Goal: Transaction & Acquisition: Purchase product/service

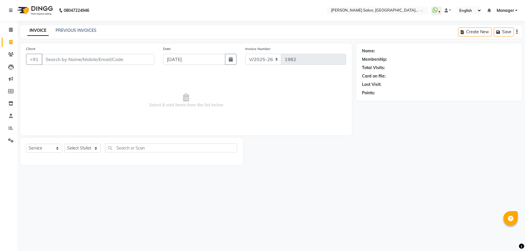
select select "6961"
select select "service"
click at [81, 62] on input "Client" at bounding box center [98, 59] width 113 height 11
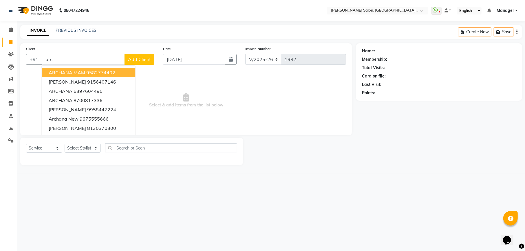
click at [94, 71] on ngb-highlight "9582774402" at bounding box center [100, 73] width 29 height 6
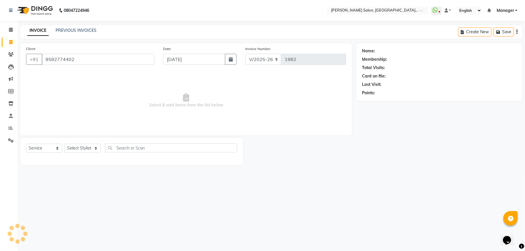
type input "9582774402"
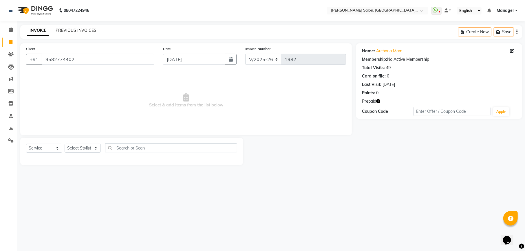
click at [79, 32] on link "PREVIOUS INVOICES" at bounding box center [76, 30] width 41 height 5
click at [377, 102] on icon "button" at bounding box center [378, 101] width 4 height 4
click at [12, 42] on icon at bounding box center [10, 42] width 3 height 4
select select "service"
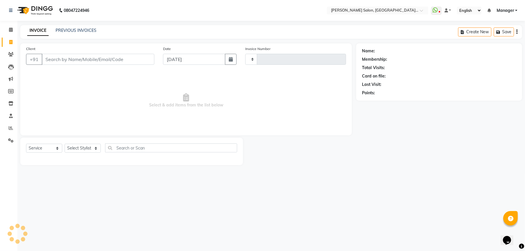
type input "1984"
select select "6961"
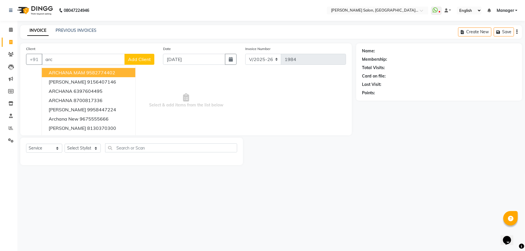
click at [86, 73] on ngb-highlight "9582774402" at bounding box center [100, 73] width 29 height 6
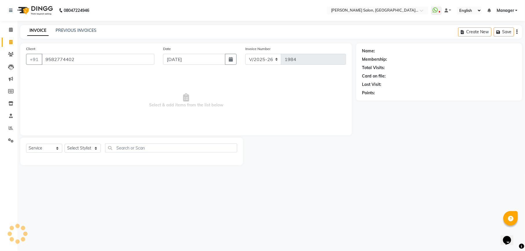
type input "9582774402"
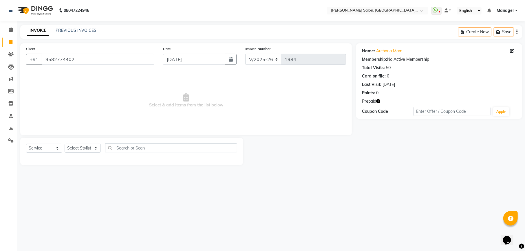
click at [378, 101] on icon "button" at bounding box center [378, 101] width 4 height 4
click at [11, 42] on icon at bounding box center [10, 42] width 3 height 4
select select "service"
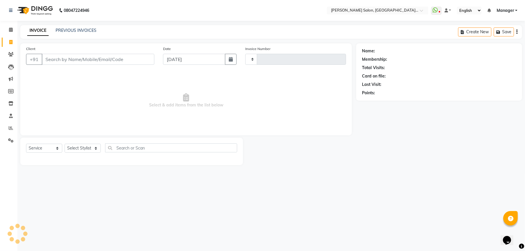
type input "1984"
select select "6961"
select select "service"
click at [92, 32] on link "PREVIOUS INVOICES" at bounding box center [76, 30] width 41 height 5
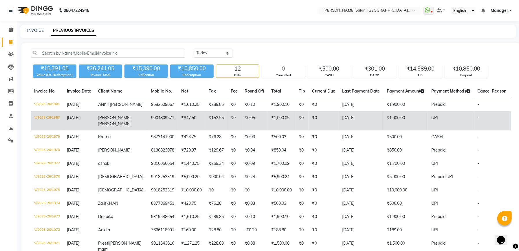
click at [247, 122] on td "₹0.05" at bounding box center [254, 121] width 27 height 19
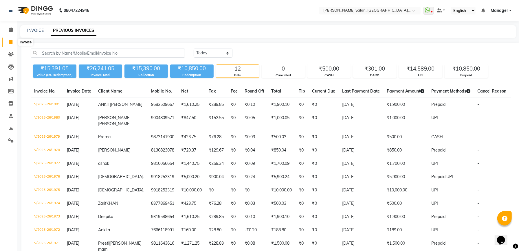
click at [10, 42] on icon at bounding box center [10, 42] width 3 height 4
select select "6961"
select select "service"
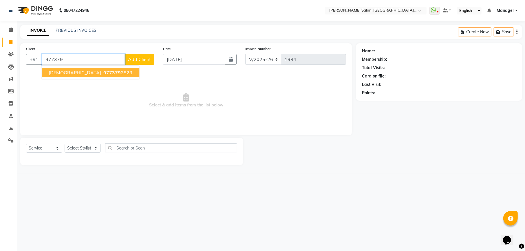
click at [92, 73] on button "Shiva 977379 2823" at bounding box center [91, 72] width 98 height 9
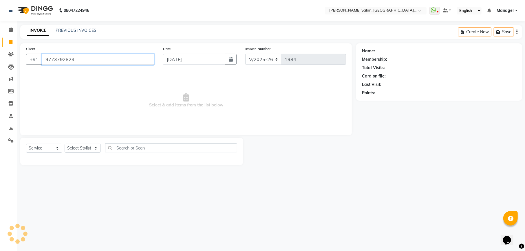
type input "9773792823"
click at [81, 148] on select "Select Stylist Abhishek [PERSON_NAME] [PERSON_NAME] [PERSON_NAME] Manager [PERS…" at bounding box center [83, 148] width 36 height 9
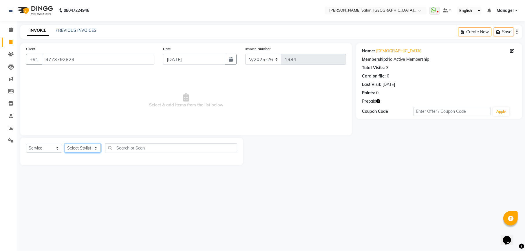
select select "55289"
click at [65, 144] on select "Select Stylist Abhishek [PERSON_NAME] [PERSON_NAME] [PERSON_NAME] Manager [PERS…" at bounding box center [83, 148] width 36 height 9
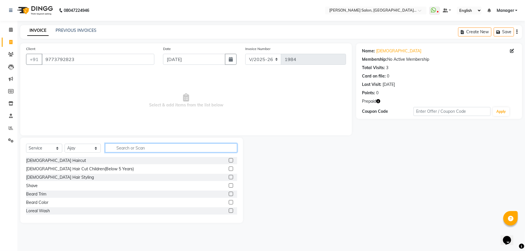
click at [152, 148] on input "text" at bounding box center [171, 148] width 132 height 9
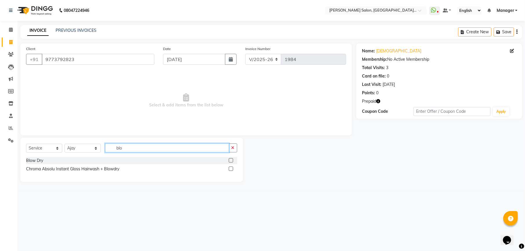
type input "blo"
click at [231, 161] on label at bounding box center [231, 160] width 4 height 4
click at [231, 161] on input "checkbox" at bounding box center [231, 161] width 4 height 4
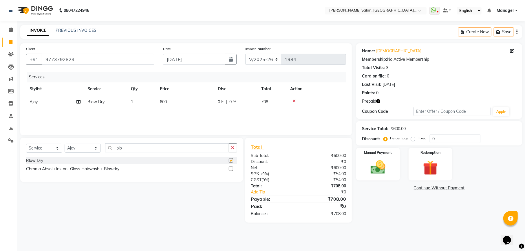
checkbox input "false"
click at [437, 137] on input "0" at bounding box center [455, 138] width 51 height 9
type input "15.25"
click at [434, 169] on img at bounding box center [430, 168] width 25 height 19
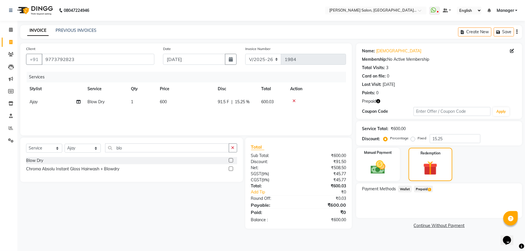
click at [433, 189] on span "Prepaid 1" at bounding box center [423, 189] width 19 height 7
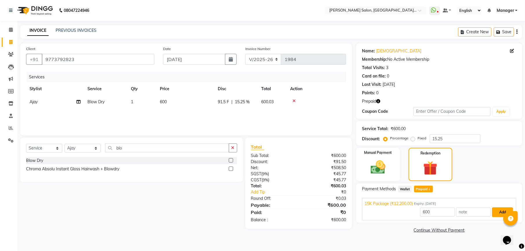
click at [496, 213] on button "Add" at bounding box center [502, 213] width 21 height 10
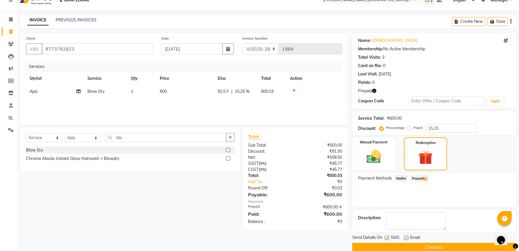
scroll to position [20, 0]
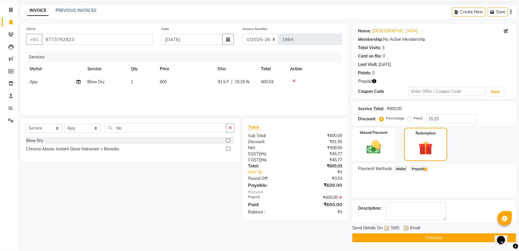
click at [445, 240] on button "Checkout" at bounding box center [434, 238] width 164 height 9
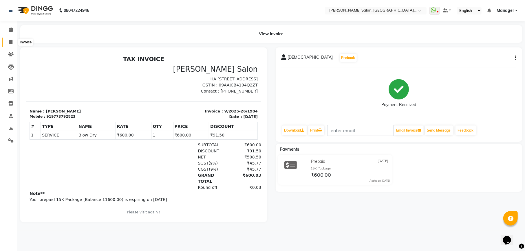
click at [10, 41] on icon at bounding box center [10, 42] width 3 height 4
select select "service"
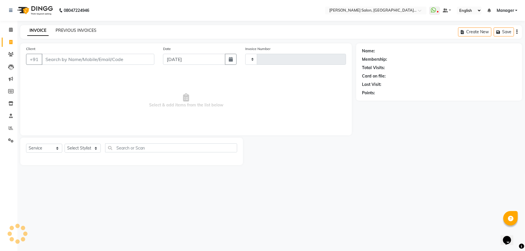
click at [86, 32] on link "PREVIOUS INVOICES" at bounding box center [76, 30] width 41 height 5
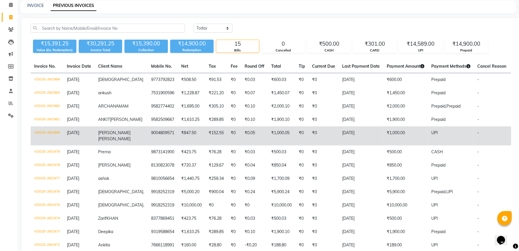
scroll to position [39, 0]
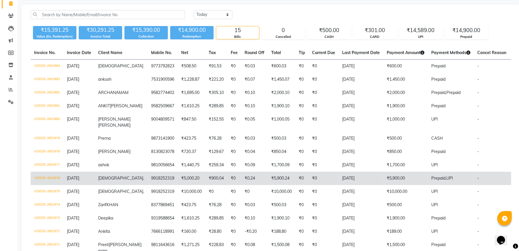
click at [241, 185] on td "₹0.24" at bounding box center [254, 178] width 27 height 13
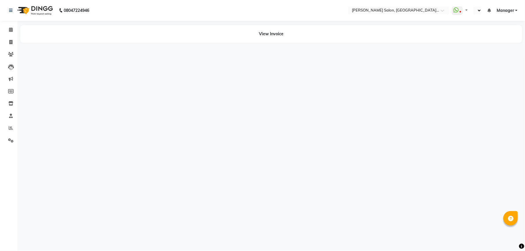
select select "en"
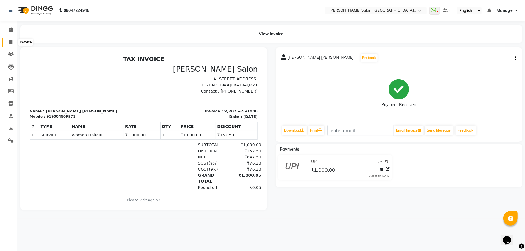
click at [10, 43] on icon at bounding box center [10, 42] width 3 height 4
select select "service"
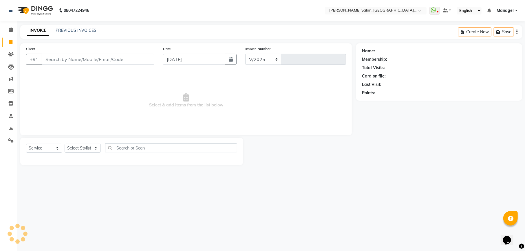
select select "6961"
type input "1982"
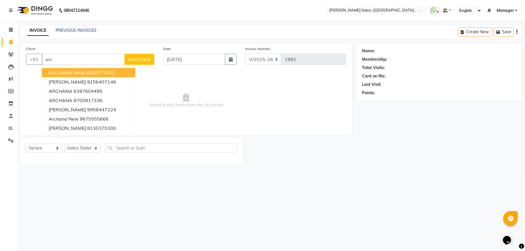
click at [117, 76] on button "ARCHANA MAM 9582774402" at bounding box center [89, 72] width 94 height 9
type input "9582774402"
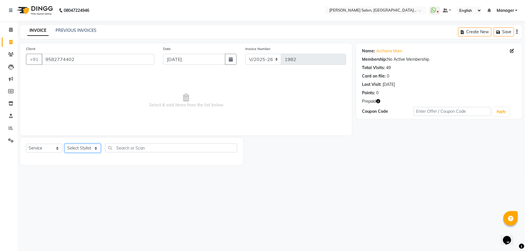
click at [84, 149] on select "Select Stylist Abhishek Ajay Ashish Fayza Manager Manish NEGI Poonam JI PRADEEP…" at bounding box center [83, 148] width 36 height 9
select select "57331"
click at [65, 144] on select "Select Stylist Abhishek Ajay Ashish Fayza Manager Manish NEGI Poonam JI PRADEEP…" at bounding box center [83, 148] width 36 height 9
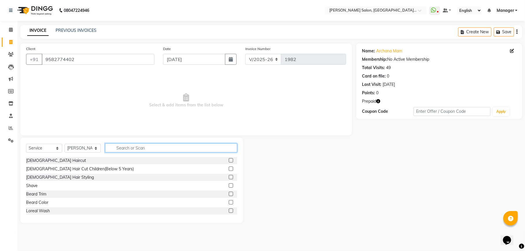
click at [129, 151] on input "text" at bounding box center [171, 148] width 132 height 9
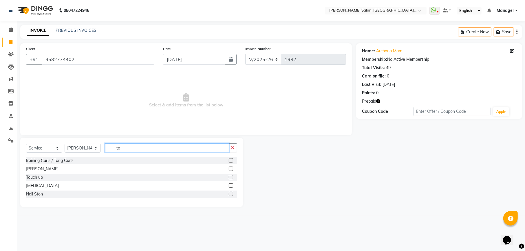
type input "to"
click at [232, 177] on label at bounding box center [231, 177] width 4 height 4
click at [232, 177] on input "checkbox" at bounding box center [231, 178] width 4 height 4
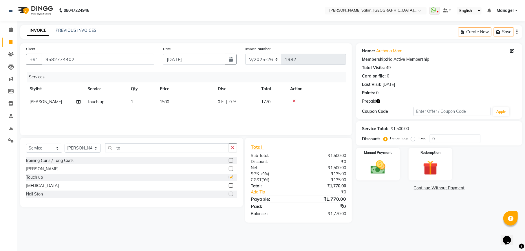
checkbox input "false"
click at [180, 100] on td "1500" at bounding box center [185, 102] width 58 height 13
select select "57331"
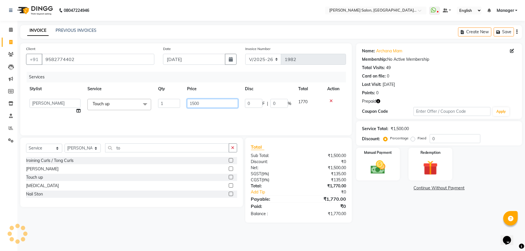
click at [203, 103] on input "1500" at bounding box center [212, 103] width 51 height 9
type input "1"
type input "2000"
click at [204, 111] on div "Services Stylist Service Qty Price Disc Total Action Abhishek Ajay Ashish Fayza…" at bounding box center [186, 101] width 320 height 58
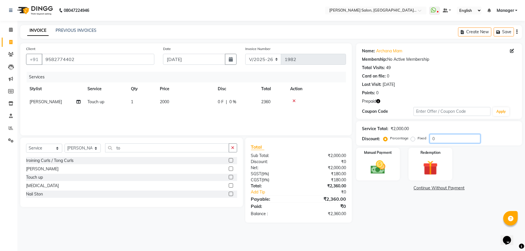
click at [448, 135] on input "0" at bounding box center [455, 138] width 51 height 9
type input "015.25"
click at [435, 166] on img at bounding box center [430, 168] width 25 height 19
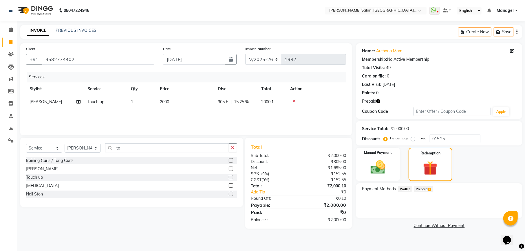
click at [419, 188] on span "Prepaid 2" at bounding box center [423, 189] width 19 height 7
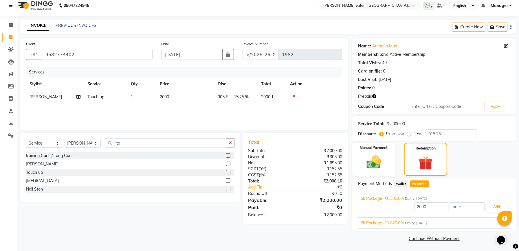
scroll to position [6, 0]
click at [400, 222] on span "5k Package (₹1,820.00)" at bounding box center [382, 223] width 43 height 6
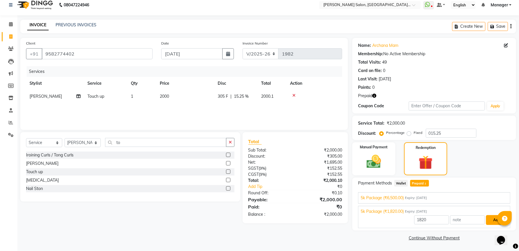
click at [493, 220] on button "Add" at bounding box center [496, 220] width 21 height 10
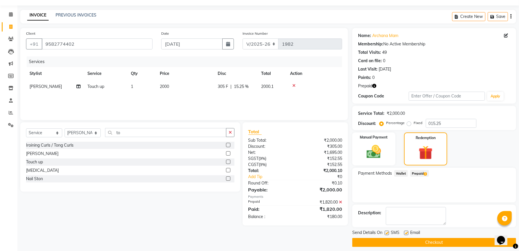
scroll to position [20, 0]
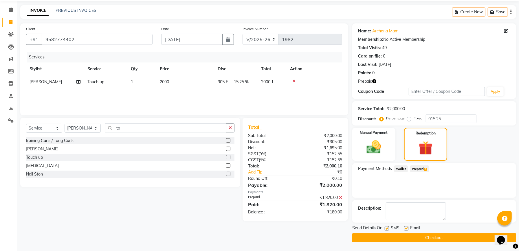
click at [417, 168] on span "Prepaid 2" at bounding box center [419, 169] width 19 height 7
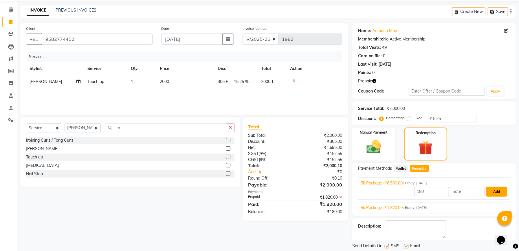
click at [491, 194] on button "Add" at bounding box center [496, 192] width 21 height 10
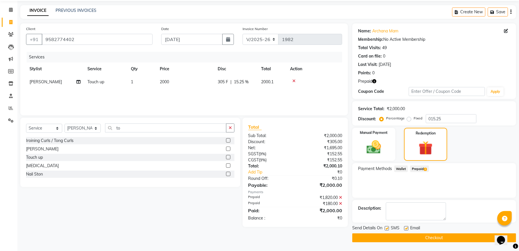
click at [386, 229] on label at bounding box center [387, 229] width 4 height 4
click at [386, 229] on input "checkbox" at bounding box center [387, 229] width 4 height 4
checkbox input "false"
click at [407, 229] on label at bounding box center [406, 229] width 4 height 4
click at [407, 229] on input "checkbox" at bounding box center [406, 229] width 4 height 4
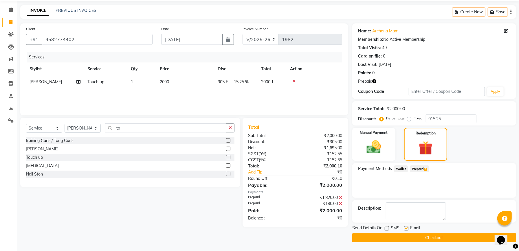
checkbox input "false"
click at [421, 235] on button "Checkout" at bounding box center [434, 238] width 164 height 9
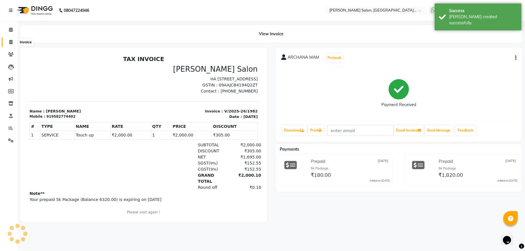
click at [12, 43] on icon at bounding box center [10, 42] width 3 height 4
select select "service"
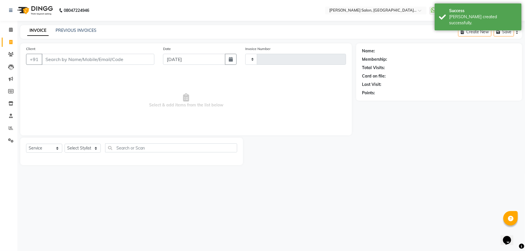
type input "1983"
select select "6961"
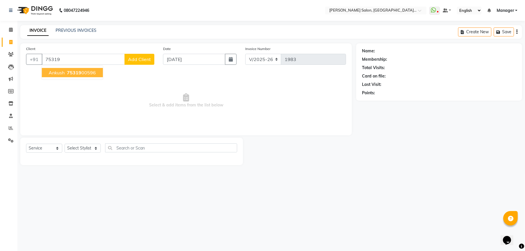
click at [89, 71] on ngb-highlight "75319 00596" at bounding box center [81, 73] width 30 height 6
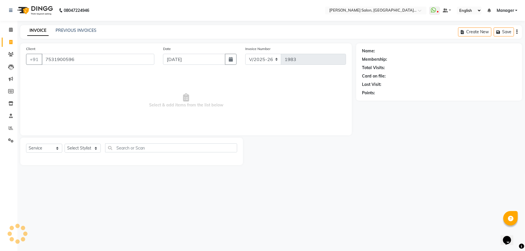
type input "7531900596"
click at [378, 101] on icon "button" at bounding box center [378, 101] width 4 height 4
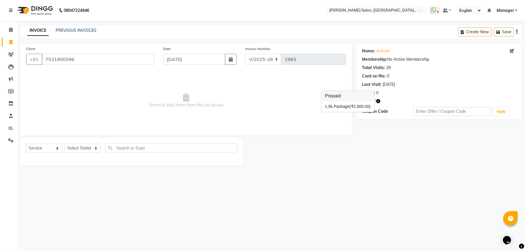
click at [378, 101] on icon "button" at bounding box center [378, 101] width 4 height 4
click at [81, 147] on select "Select Stylist Abhishek Ajay Ashish Fayza Manager Manish NEGI Poonam JI PRADEEP…" at bounding box center [83, 148] width 36 height 9
select select "57331"
click at [65, 144] on select "Select Stylist Abhishek Ajay Ashish Fayza Manager Manish NEGI Poonam JI PRADEEP…" at bounding box center [83, 148] width 36 height 9
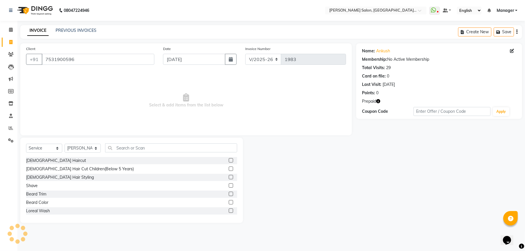
click at [229, 159] on label at bounding box center [231, 160] width 4 height 4
click at [229, 159] on input "checkbox" at bounding box center [231, 161] width 4 height 4
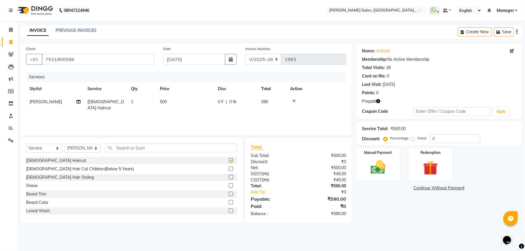
checkbox input "false"
click at [229, 195] on label at bounding box center [231, 194] width 4 height 4
click at [229, 195] on input "checkbox" at bounding box center [231, 195] width 4 height 4
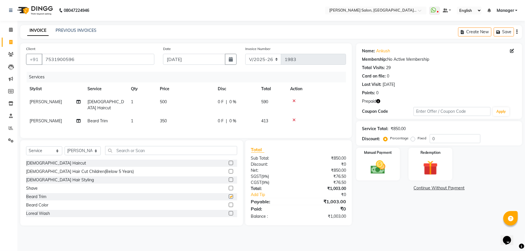
checkbox input "false"
click at [166, 153] on input "text" at bounding box center [171, 150] width 132 height 9
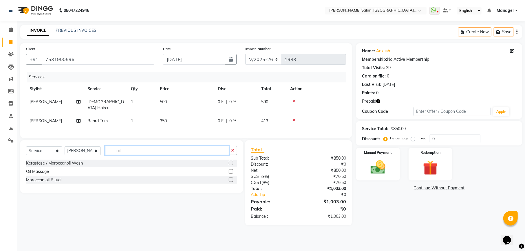
type input "oil"
click at [230, 172] on label at bounding box center [231, 171] width 4 height 4
click at [230, 172] on input "checkbox" at bounding box center [231, 172] width 4 height 4
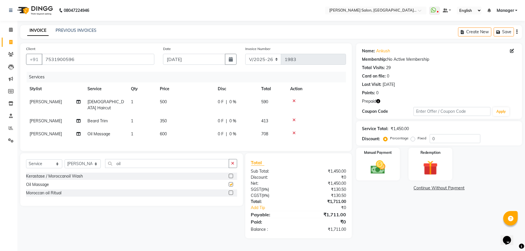
checkbox input "false"
click at [438, 134] on div "Service Total: ₹1,450.00 Discount: Percentage Fixed 0" at bounding box center [439, 134] width 154 height 20
click at [440, 136] on input "0" at bounding box center [455, 138] width 51 height 9
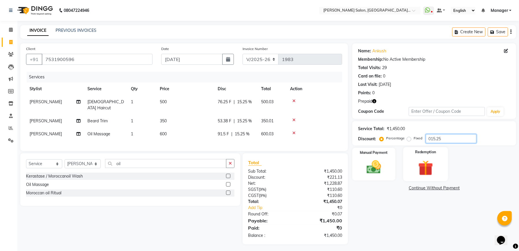
type input "015.25"
click at [421, 159] on img at bounding box center [426, 168] width 25 height 19
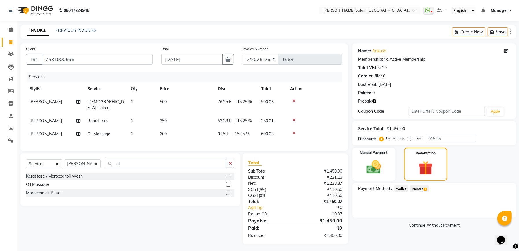
click at [417, 189] on span "Prepaid 1" at bounding box center [419, 189] width 19 height 7
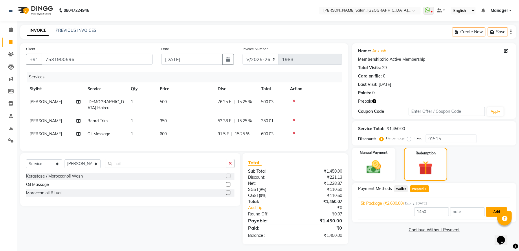
click at [496, 215] on button "Add" at bounding box center [496, 212] width 21 height 10
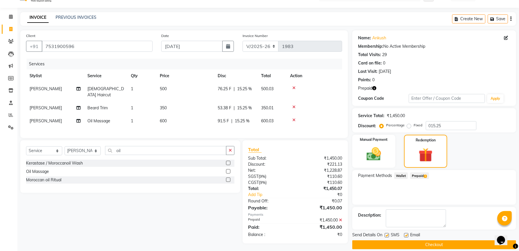
scroll to position [20, 0]
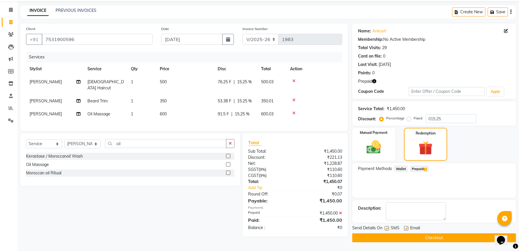
click at [386, 229] on label at bounding box center [387, 229] width 4 height 4
click at [386, 229] on input "checkbox" at bounding box center [387, 229] width 4 height 4
checkbox input "false"
click at [410, 228] on span "Email" at bounding box center [415, 228] width 10 height 7
click at [407, 229] on label at bounding box center [406, 229] width 4 height 4
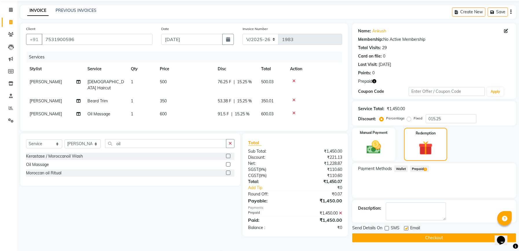
click at [407, 229] on input "checkbox" at bounding box center [406, 229] width 4 height 4
checkbox input "false"
click at [406, 236] on button "Checkout" at bounding box center [434, 238] width 164 height 9
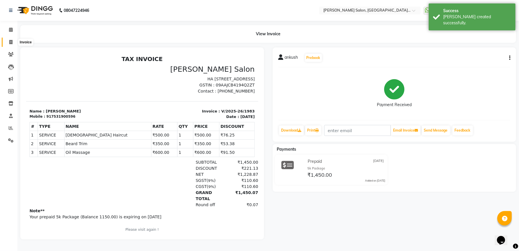
click at [12, 42] on icon at bounding box center [10, 42] width 3 height 4
select select "service"
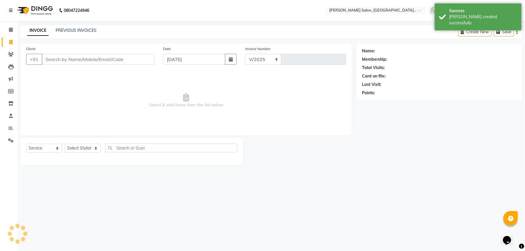
select select "6961"
type input "1984"
click at [74, 32] on link "PREVIOUS INVOICES" at bounding box center [76, 30] width 41 height 5
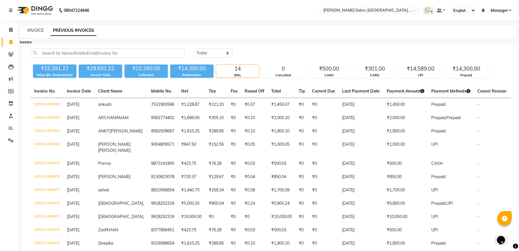
click at [12, 43] on icon at bounding box center [10, 42] width 3 height 4
select select "service"
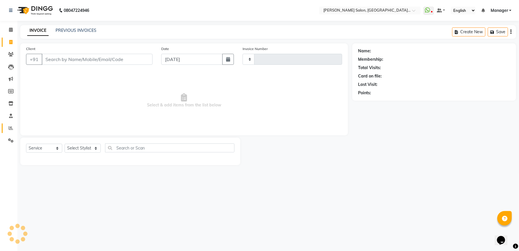
type input "1984"
select select "6961"
click at [10, 129] on icon at bounding box center [11, 128] width 4 height 4
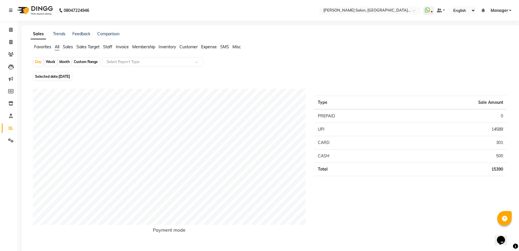
click at [108, 49] on span "Staff" at bounding box center [107, 46] width 9 height 5
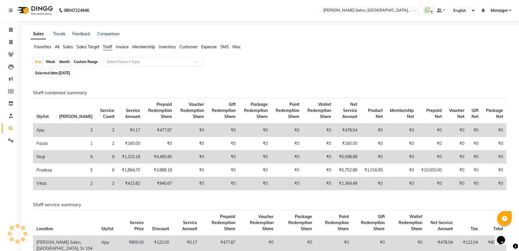
click at [96, 60] on div "Custom Range" at bounding box center [85, 62] width 27 height 8
select select "9"
select select "2025"
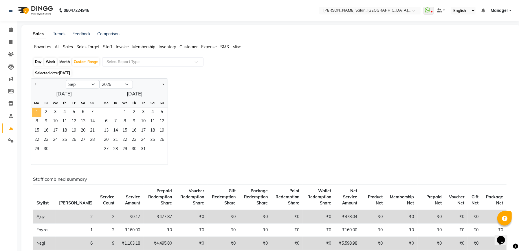
click at [35, 112] on span "1" at bounding box center [36, 112] width 9 height 9
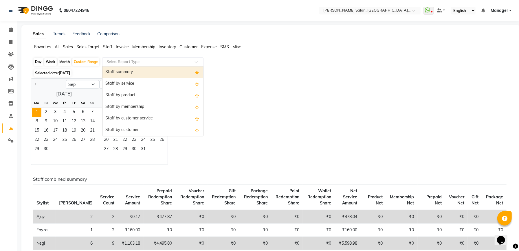
click at [147, 60] on input "text" at bounding box center [146, 62] width 83 height 6
click at [143, 72] on div "Staff summary" at bounding box center [153, 73] width 101 height 12
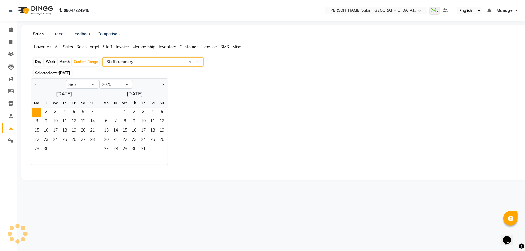
select select "csv"
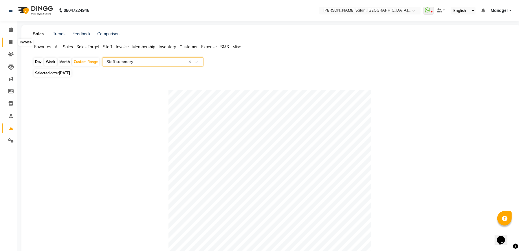
click at [12, 41] on icon at bounding box center [10, 42] width 3 height 4
select select "service"
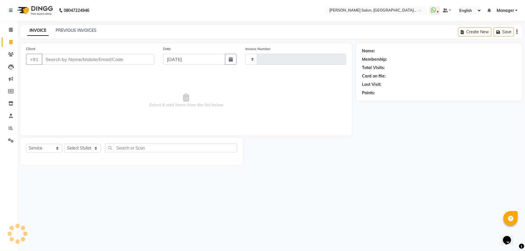
type input "1984"
select select "6961"
select select "service"
click at [96, 62] on input "Client" at bounding box center [98, 59] width 113 height 11
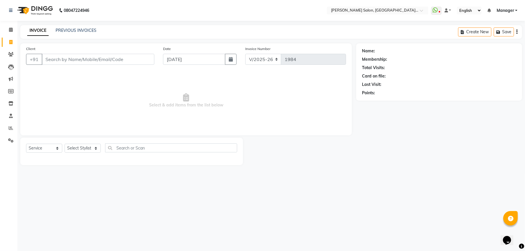
click at [98, 62] on input "Client" at bounding box center [98, 59] width 113 height 11
click at [101, 60] on input "Client" at bounding box center [98, 59] width 113 height 11
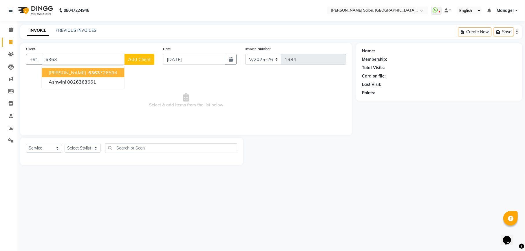
click at [114, 75] on ngb-highlight "6363 726594" at bounding box center [102, 73] width 30 height 6
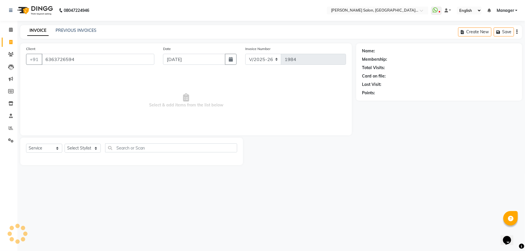
type input "6363726594"
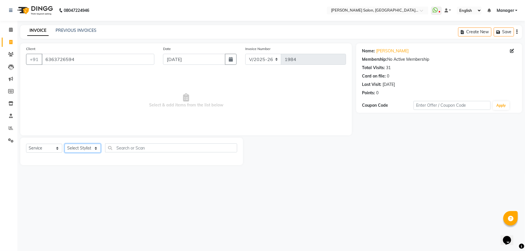
click at [81, 148] on select "Select Stylist Abhishek [PERSON_NAME] [PERSON_NAME] [PERSON_NAME] Manager [PERS…" at bounding box center [83, 148] width 36 height 9
select select "57330"
click at [65, 144] on select "Select Stylist Abhishek [PERSON_NAME] [PERSON_NAME] [PERSON_NAME] Manager [PERS…" at bounding box center [83, 148] width 36 height 9
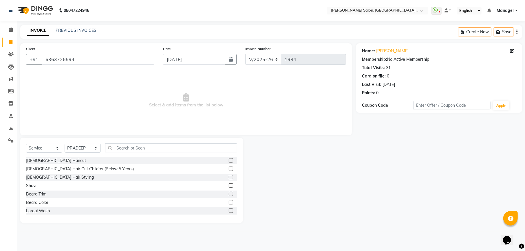
click at [229, 161] on label at bounding box center [231, 160] width 4 height 4
click at [229, 161] on input "checkbox" at bounding box center [231, 161] width 4 height 4
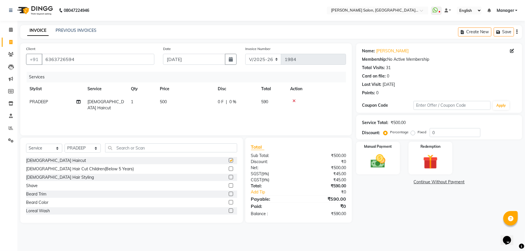
checkbox input "false"
click at [229, 195] on label at bounding box center [231, 194] width 4 height 4
click at [229, 195] on input "checkbox" at bounding box center [231, 195] width 4 height 4
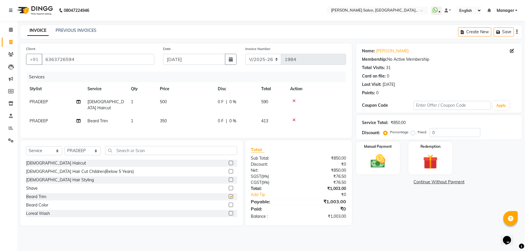
checkbox input "false"
click at [133, 149] on input "text" at bounding box center [171, 150] width 132 height 9
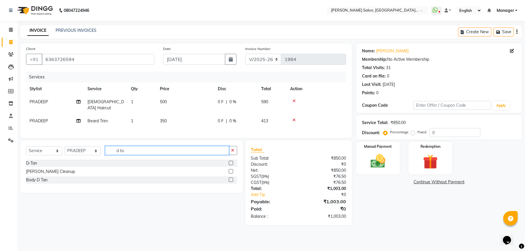
type input "d ta"
click at [230, 162] on label at bounding box center [231, 163] width 4 height 4
click at [230, 162] on input "checkbox" at bounding box center [231, 164] width 4 height 4
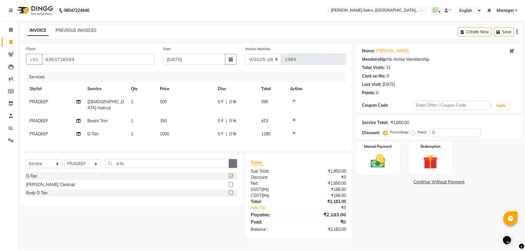
checkbox input "false"
click at [231, 163] on button "button" at bounding box center [233, 163] width 8 height 9
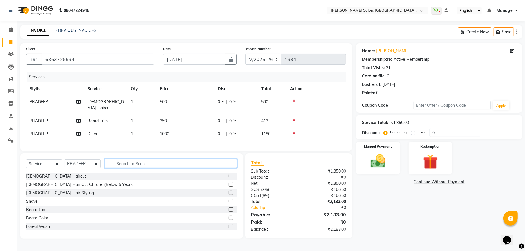
type input "f"
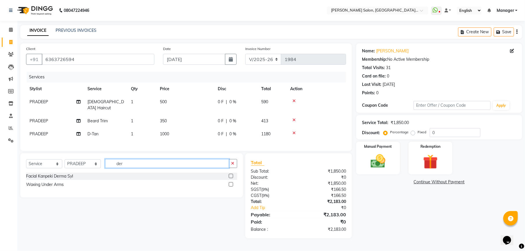
type input "der"
click at [231, 176] on label at bounding box center [231, 176] width 4 height 4
click at [231, 176] on input "checkbox" at bounding box center [231, 177] width 4 height 4
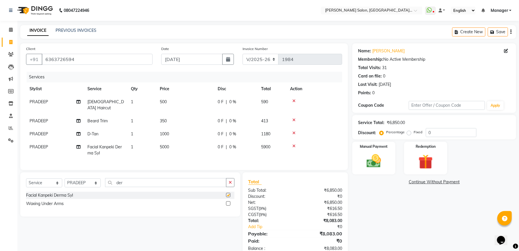
checkbox input "false"
click at [187, 128] on td "1000" at bounding box center [185, 134] width 58 height 13
select select "57330"
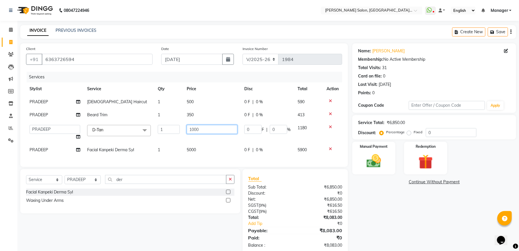
click at [195, 131] on input "1000" at bounding box center [212, 129] width 51 height 9
type input "700"
click at [403, 206] on div "Name: Sudhanshu Gupta Membership: No Active Membership Total Visits: 31 Card on…" at bounding box center [436, 148] width 168 height 211
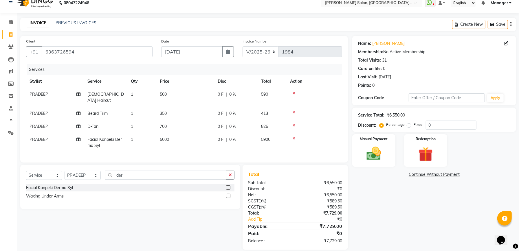
scroll to position [15, 0]
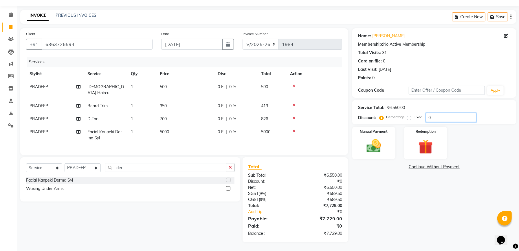
click at [464, 120] on input "0" at bounding box center [451, 117] width 51 height 9
type input "1"
click at [499, 18] on button "Save" at bounding box center [498, 16] width 20 height 9
click at [294, 85] on icon at bounding box center [294, 86] width 3 height 4
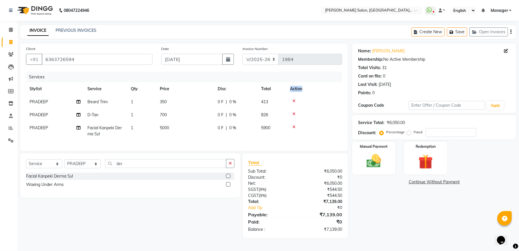
click at [294, 85] on th "Action" at bounding box center [315, 89] width 56 height 13
click at [293, 99] on icon at bounding box center [294, 101] width 3 height 4
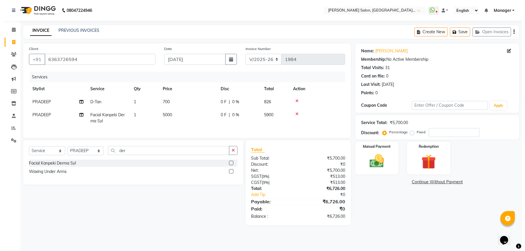
scroll to position [0, 0]
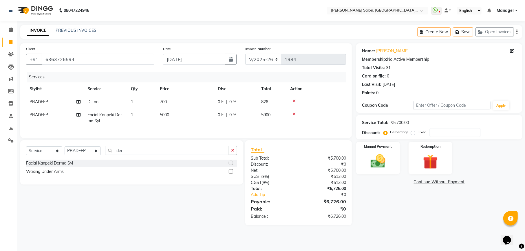
click at [294, 101] on icon at bounding box center [294, 101] width 3 height 4
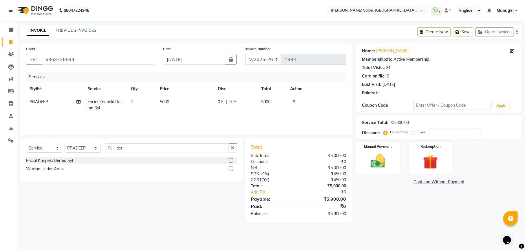
click at [295, 100] on icon at bounding box center [294, 101] width 3 height 4
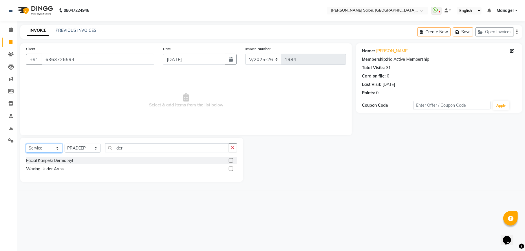
click at [42, 145] on select "Select Service Product Membership Package Voucher Prepaid Gift Card" at bounding box center [44, 148] width 36 height 9
select select "P"
click at [26, 144] on select "Select Service Product Membership Package Voucher Prepaid Gift Card" at bounding box center [44, 148] width 36 height 9
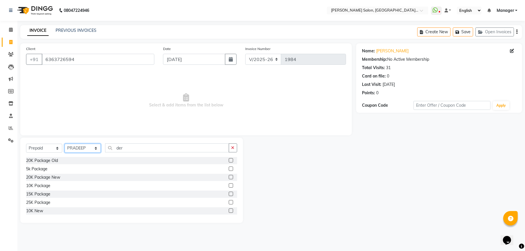
click at [81, 147] on select "Select Stylist Abhishek Ajay Ashish Fayza Manager Manish NEGI Poonam JI PRADEEP…" at bounding box center [83, 148] width 36 height 9
select select "67550"
click at [65, 144] on select "Select Stylist Abhishek Ajay Ashish Fayza Manager Manish NEGI Poonam JI PRADEEP…" at bounding box center [83, 148] width 36 height 9
click at [229, 187] on label at bounding box center [231, 186] width 4 height 4
click at [229, 187] on input "checkbox" at bounding box center [231, 186] width 4 height 4
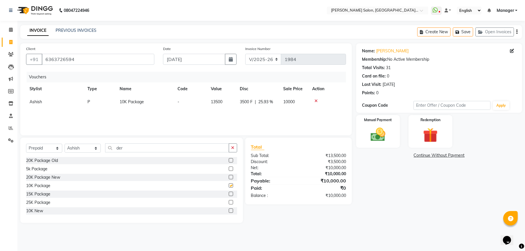
checkbox input "false"
click at [379, 139] on img at bounding box center [378, 135] width 25 height 18
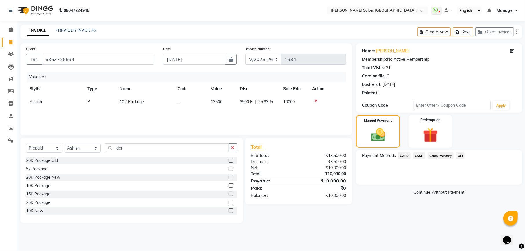
click at [461, 156] on span "UPI" at bounding box center [460, 156] width 9 height 7
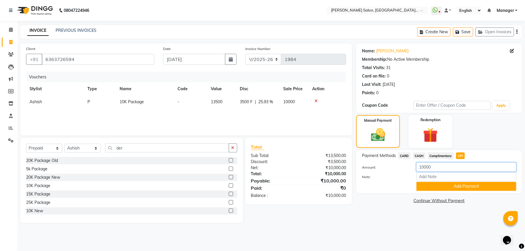
click at [444, 167] on input "10000" at bounding box center [467, 167] width 100 height 9
type input "10500"
click at [467, 185] on button "Add Payment" at bounding box center [467, 186] width 100 height 9
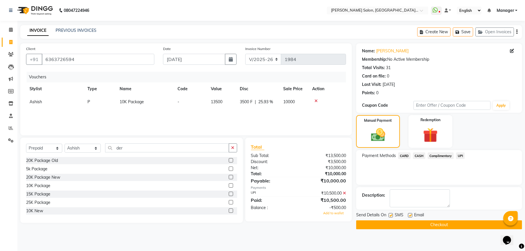
click at [344, 193] on icon at bounding box center [344, 193] width 3 height 4
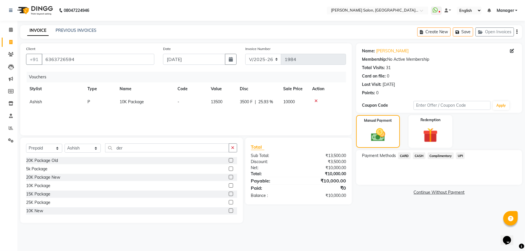
click at [462, 156] on span "UPI" at bounding box center [460, 156] width 9 height 7
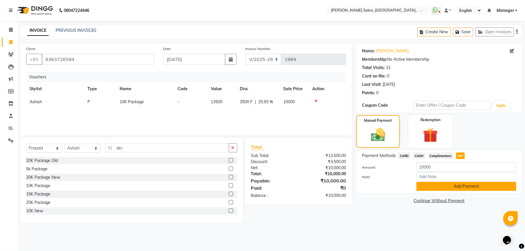
click at [449, 190] on button "Add Payment" at bounding box center [467, 186] width 100 height 9
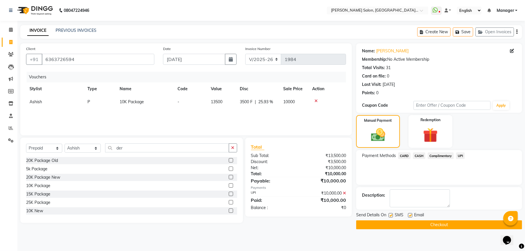
click at [439, 227] on button "Checkout" at bounding box center [439, 225] width 166 height 9
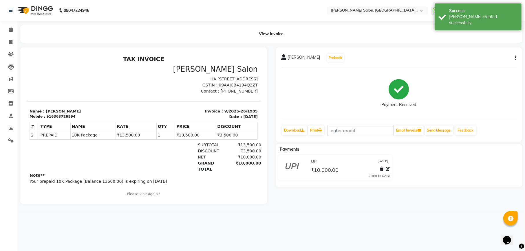
click at [61, 117] on div "916363726594" at bounding box center [60, 116] width 29 height 5
copy div "916363726594"
click at [11, 43] on icon at bounding box center [10, 42] width 3 height 4
select select "service"
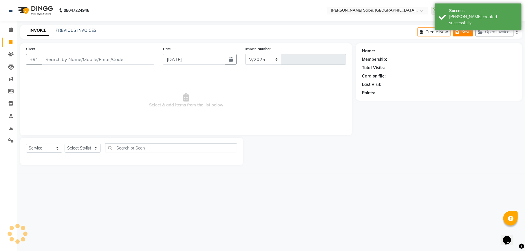
select select "6961"
type input "1986"
click at [502, 34] on button "Open Invoices" at bounding box center [495, 32] width 39 height 9
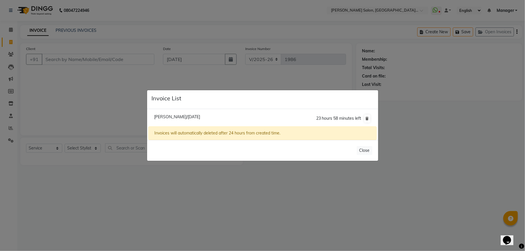
click at [197, 116] on span "Sudhanshu Gupta/01 September 2025" at bounding box center [177, 116] width 46 height 5
type input "6363726594"
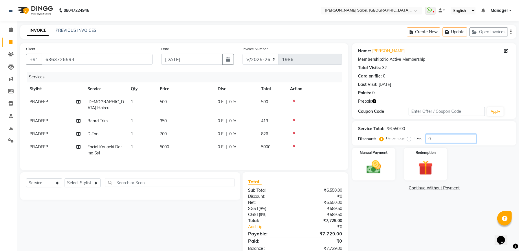
click at [436, 137] on input "0" at bounding box center [451, 138] width 51 height 9
click at [431, 172] on img at bounding box center [426, 168] width 25 height 19
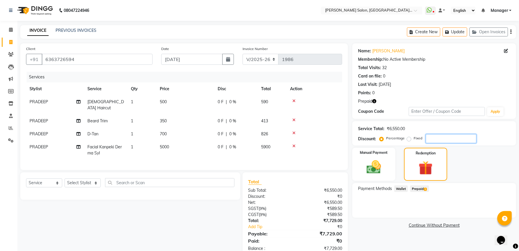
click at [444, 140] on input "number" at bounding box center [451, 138] width 51 height 9
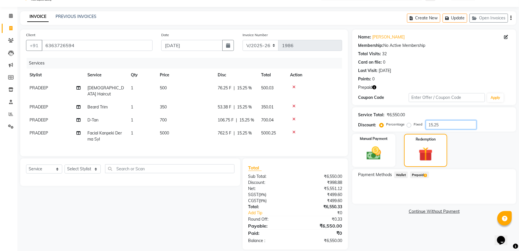
scroll to position [27, 0]
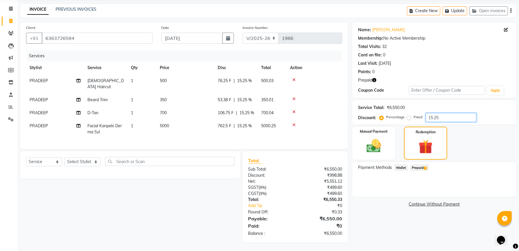
type input "15.25"
click at [415, 165] on span "Prepaid 1" at bounding box center [419, 168] width 19 height 7
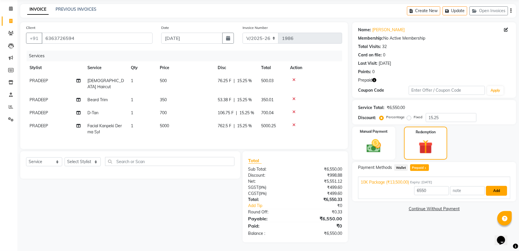
click at [498, 187] on button "Add" at bounding box center [496, 191] width 21 height 10
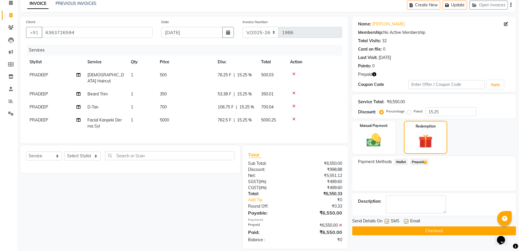
scroll to position [39, 0]
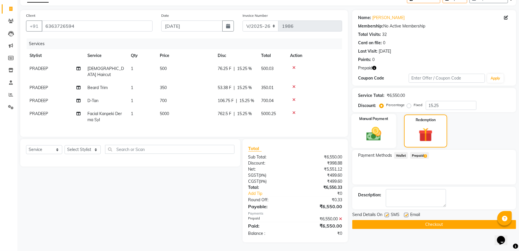
click at [386, 132] on div "Manual Payment" at bounding box center [374, 131] width 45 height 34
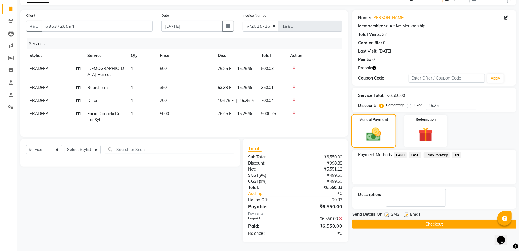
click at [377, 127] on img at bounding box center [374, 134] width 24 height 17
click at [457, 152] on span "UPI" at bounding box center [456, 155] width 9 height 7
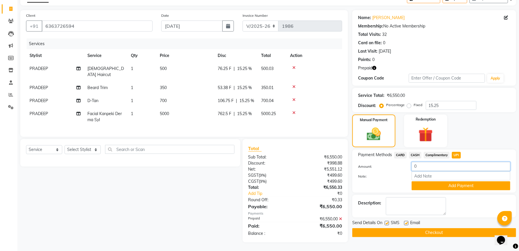
click at [425, 163] on input "0" at bounding box center [461, 166] width 99 height 9
type input "500"
click at [461, 182] on button "Add Payment" at bounding box center [461, 186] width 99 height 9
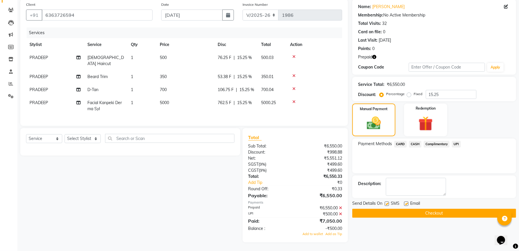
scroll to position [50, 0]
click at [331, 232] on span "Add as Tip" at bounding box center [334, 234] width 17 height 4
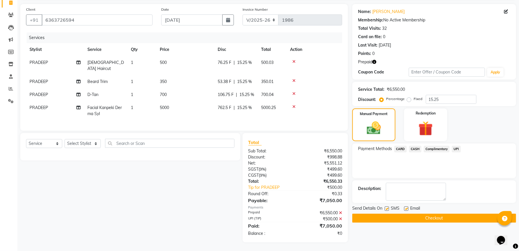
click at [431, 215] on button "Checkout" at bounding box center [434, 218] width 164 height 9
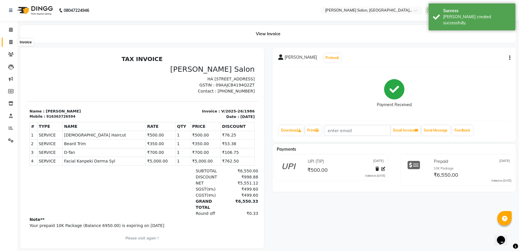
click at [10, 41] on icon at bounding box center [10, 42] width 3 height 4
select select "service"
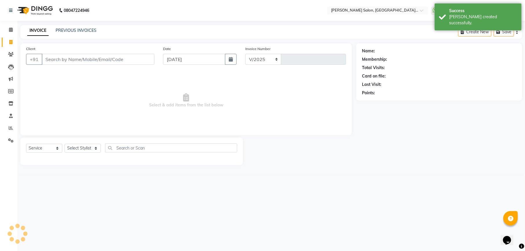
select select "6961"
type input "1987"
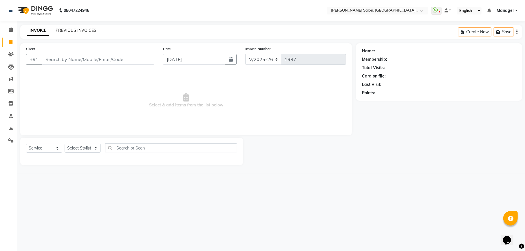
click at [79, 32] on link "PREVIOUS INVOICES" at bounding box center [76, 30] width 41 height 5
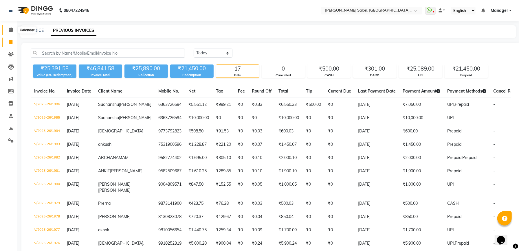
click at [10, 30] on icon at bounding box center [11, 30] width 4 height 4
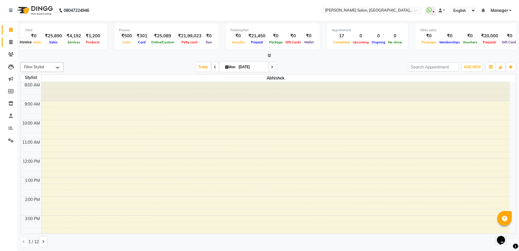
click at [12, 42] on icon at bounding box center [10, 42] width 3 height 4
select select "service"
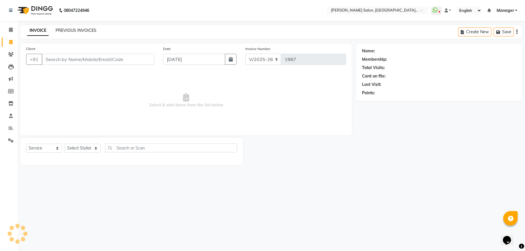
click at [88, 29] on link "PREVIOUS INVOICES" at bounding box center [76, 30] width 41 height 5
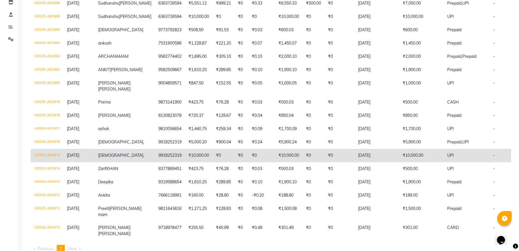
scroll to position [116, 0]
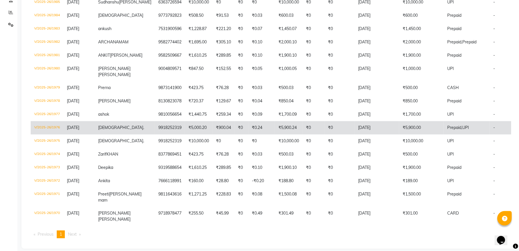
click at [399, 135] on td "₹5,900.00" at bounding box center [421, 127] width 45 height 13
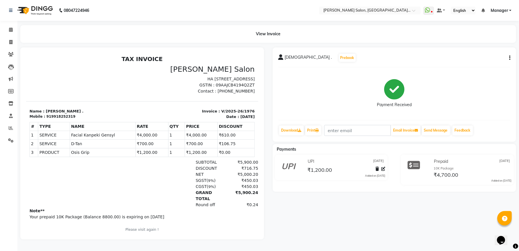
click at [510, 58] on icon "button" at bounding box center [509, 58] width 1 height 0
click at [488, 63] on div "Edit Invoice" at bounding box center [481, 64] width 40 height 7
select select "service"
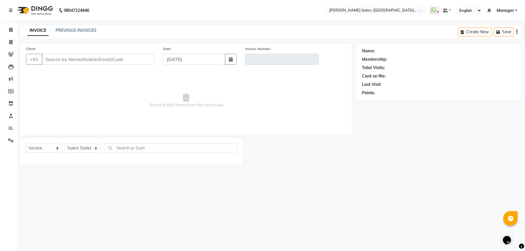
type input "9918252319"
type input "V/2025-26/1976"
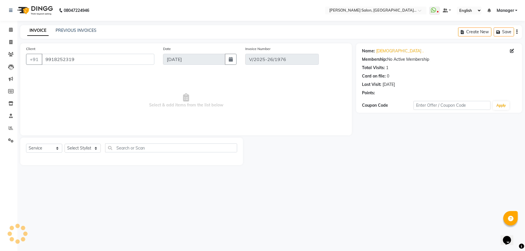
select select "select"
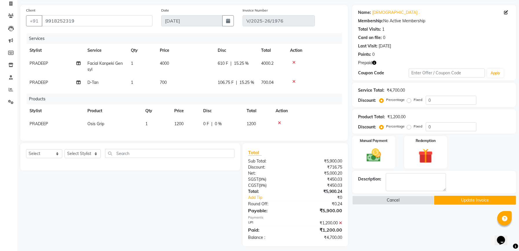
scroll to position [54, 0]
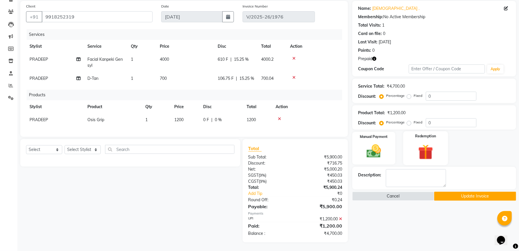
click at [434, 143] on img at bounding box center [426, 152] width 25 height 19
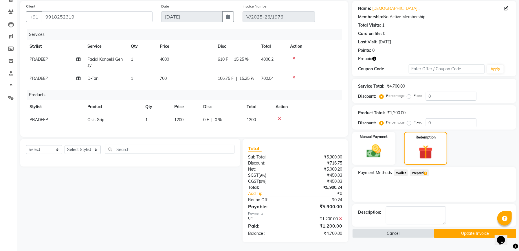
click at [418, 170] on span "Prepaid 1" at bounding box center [419, 173] width 19 height 7
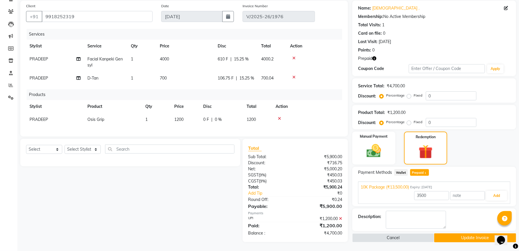
click at [341, 217] on icon at bounding box center [340, 219] width 3 height 4
type input "4700"
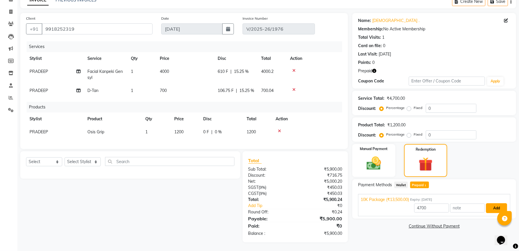
click at [495, 204] on button "Add" at bounding box center [496, 209] width 21 height 10
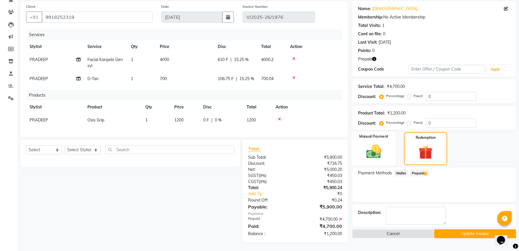
click at [379, 159] on img at bounding box center [374, 151] width 25 height 17
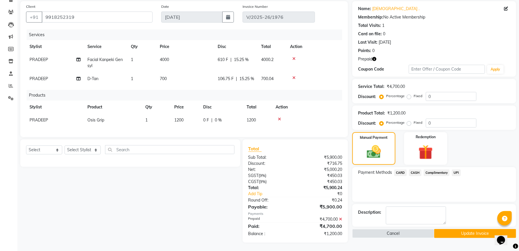
click at [455, 172] on span "UPI" at bounding box center [456, 173] width 9 height 7
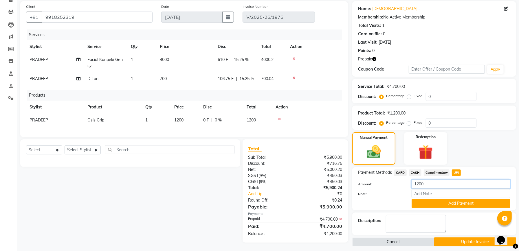
drag, startPoint x: 431, startPoint y: 181, endPoint x: 402, endPoint y: 187, distance: 29.9
click at [402, 187] on div "Amount: 1200" at bounding box center [434, 185] width 161 height 10
type input "2000"
click at [442, 202] on button "Add Payment" at bounding box center [461, 203] width 99 height 9
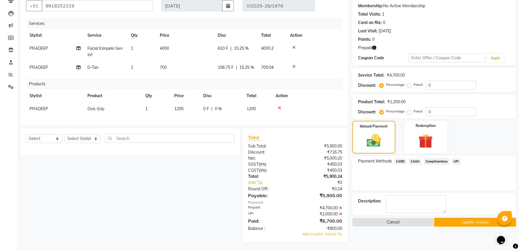
scroll to position [65, 0]
click at [333, 235] on span "Add as Tip" at bounding box center [334, 234] width 17 height 4
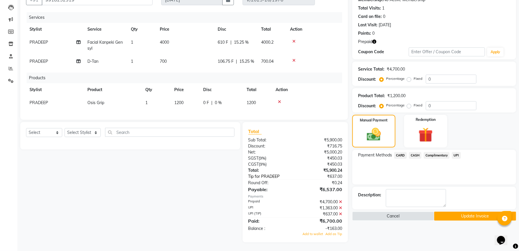
click at [276, 180] on link "Tip for PRADEEP" at bounding box center [274, 177] width 60 height 6
select select "57330"
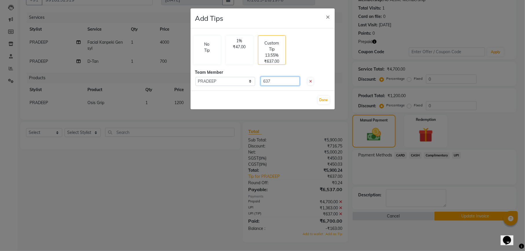
click at [282, 78] on input "637" at bounding box center [280, 81] width 39 height 9
type input "6"
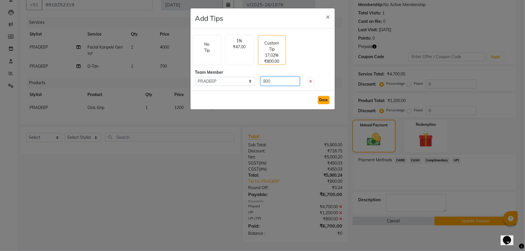
type input "800"
click at [322, 101] on button "Done" at bounding box center [324, 100] width 12 height 8
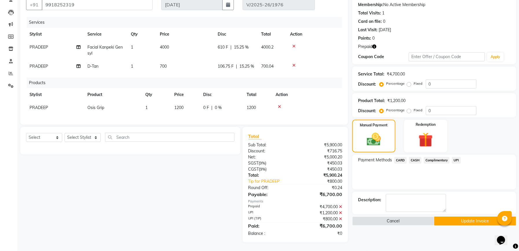
click at [458, 217] on button "Update Invoice" at bounding box center [475, 221] width 82 height 9
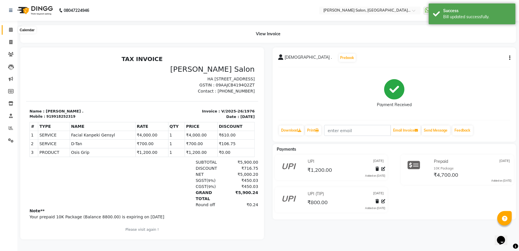
click at [11, 30] on icon at bounding box center [11, 30] width 4 height 4
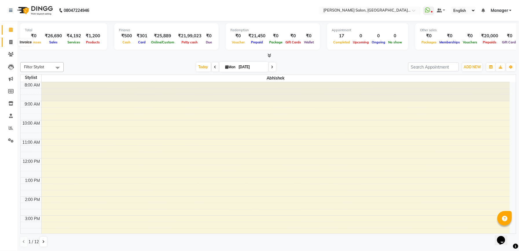
click at [9, 42] on icon at bounding box center [10, 42] width 3 height 4
select select "6961"
select select "service"
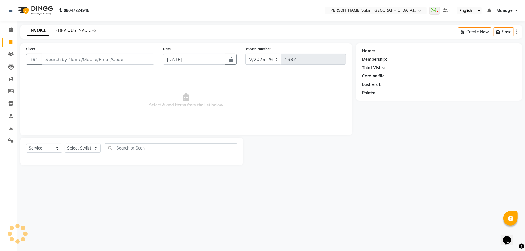
click at [77, 32] on link "PREVIOUS INVOICES" at bounding box center [76, 30] width 41 height 5
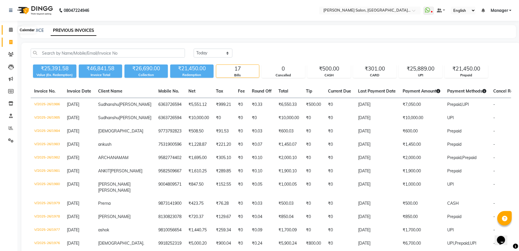
click at [10, 28] on icon at bounding box center [11, 30] width 4 height 4
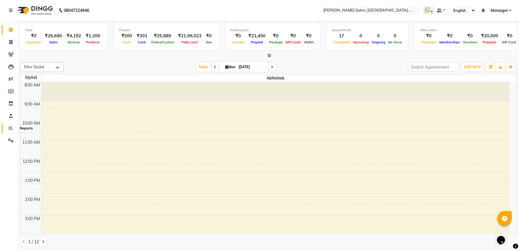
click at [10, 129] on icon at bounding box center [11, 128] width 4 height 4
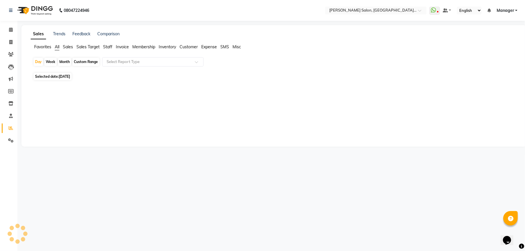
click at [121, 49] on span "Invoice" at bounding box center [122, 46] width 13 height 5
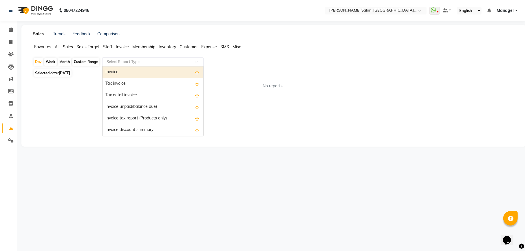
click at [171, 63] on input "text" at bounding box center [146, 62] width 83 height 6
click at [187, 44] on span "Customer" at bounding box center [189, 46] width 18 height 5
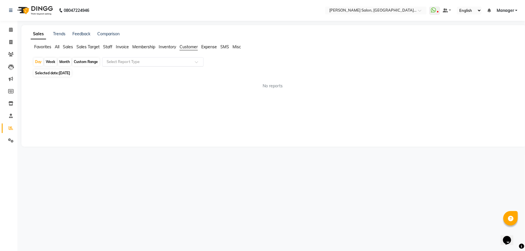
click at [184, 59] on input "text" at bounding box center [146, 62] width 83 height 6
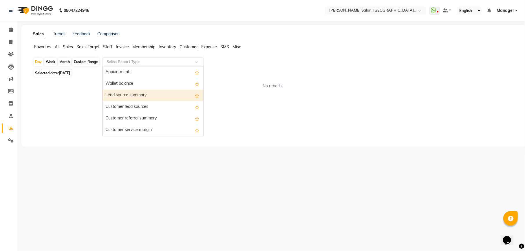
click at [154, 94] on div "Lead source summary" at bounding box center [153, 96] width 101 height 12
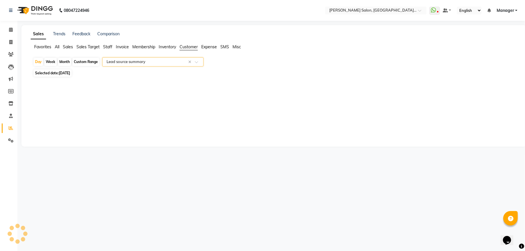
select select "csv"
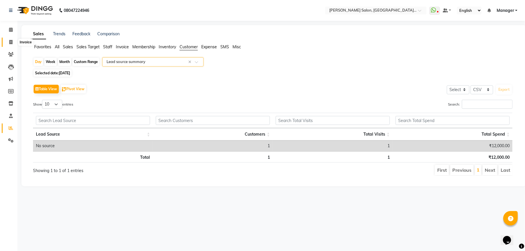
click at [14, 41] on span at bounding box center [11, 42] width 10 height 7
select select "service"
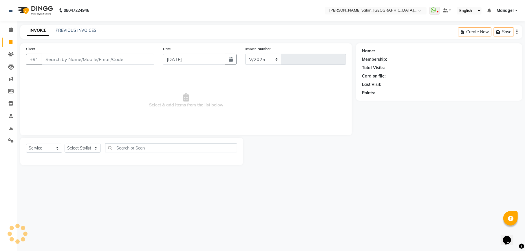
select select "6961"
type input "1987"
click at [80, 29] on link "PREVIOUS INVOICES" at bounding box center [76, 30] width 41 height 5
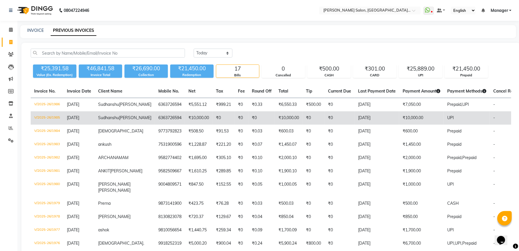
scroll to position [77, 0]
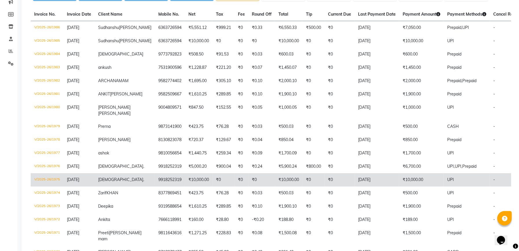
click at [303, 187] on td "₹0" at bounding box center [314, 179] width 22 height 13
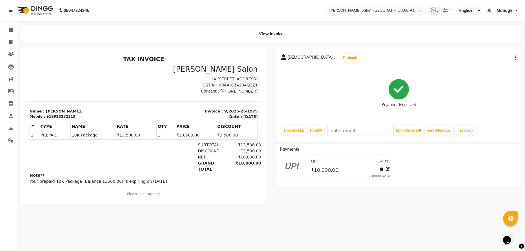
click at [60, 117] on div "919918252319" at bounding box center [60, 116] width 29 height 5
copy div "919918252319"
click at [11, 40] on icon at bounding box center [10, 42] width 3 height 4
select select "service"
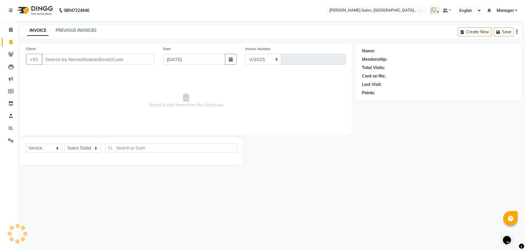
select select "6961"
type input "1987"
type input "919918252319"
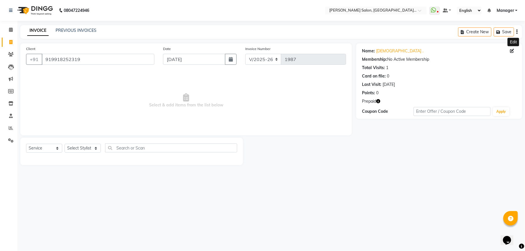
click at [511, 51] on icon at bounding box center [512, 51] width 4 height 4
select select "[DEMOGRAPHIC_DATA]"
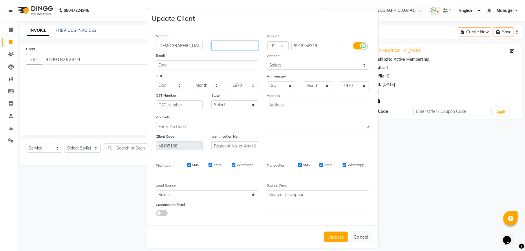
click at [234, 46] on input "." at bounding box center [234, 45] width 47 height 9
click at [227, 193] on select "Select Walk-in Referral Internet Friend Word of Mouth Advertisement Facebook Ju…" at bounding box center [207, 195] width 102 height 9
select select "48482"
click at [156, 191] on select "Select Walk-in Referral Internet Friend Word of Mouth Advertisement Facebook Ju…" at bounding box center [207, 195] width 102 height 9
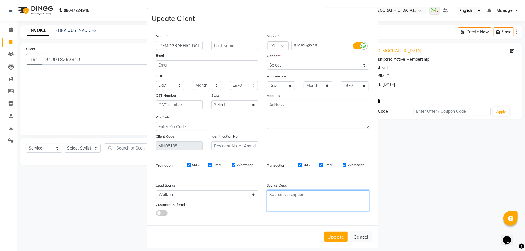
click at [276, 195] on textarea at bounding box center [318, 201] width 102 height 21
type textarea "Pradeep"
click at [331, 232] on button "Update" at bounding box center [335, 237] width 23 height 10
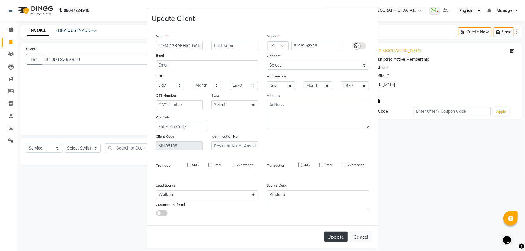
type input "9918252319"
select select
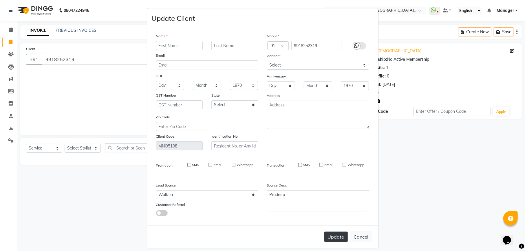
select select
checkbox input "false"
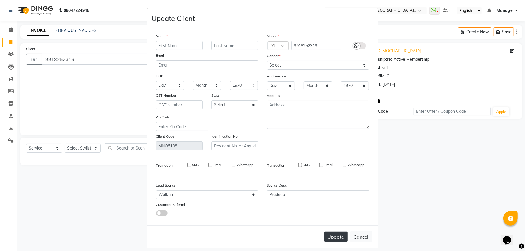
checkbox input "false"
